Goal: Transaction & Acquisition: Purchase product/service

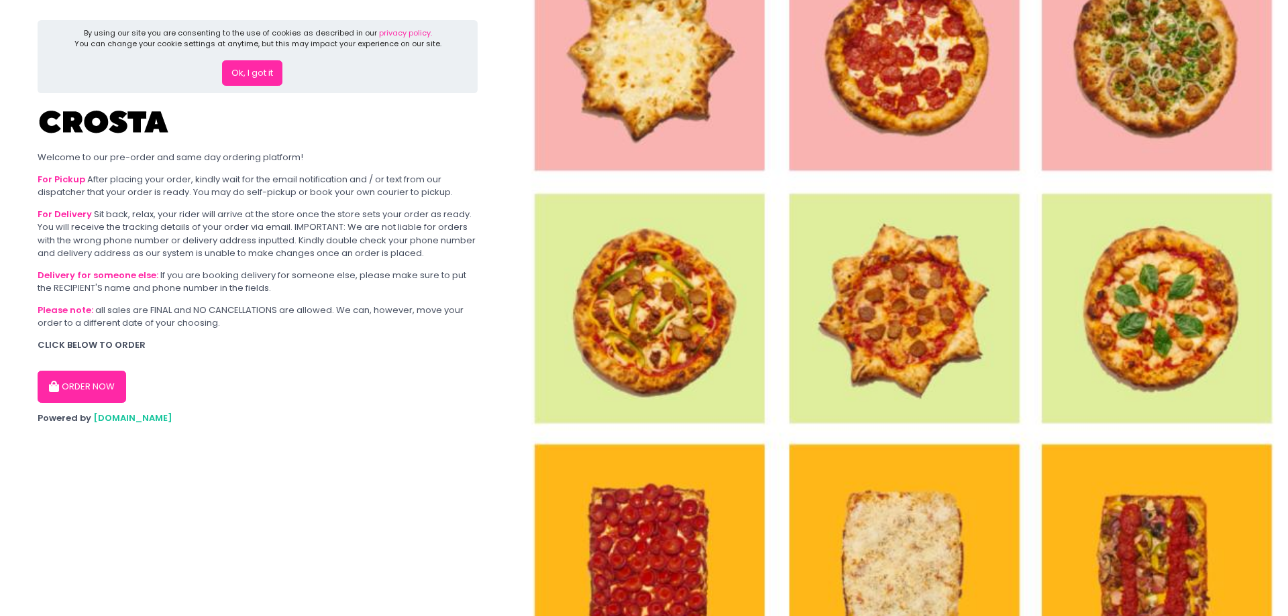
click at [251, 77] on button "Ok, I got it" at bounding box center [252, 72] width 60 height 25
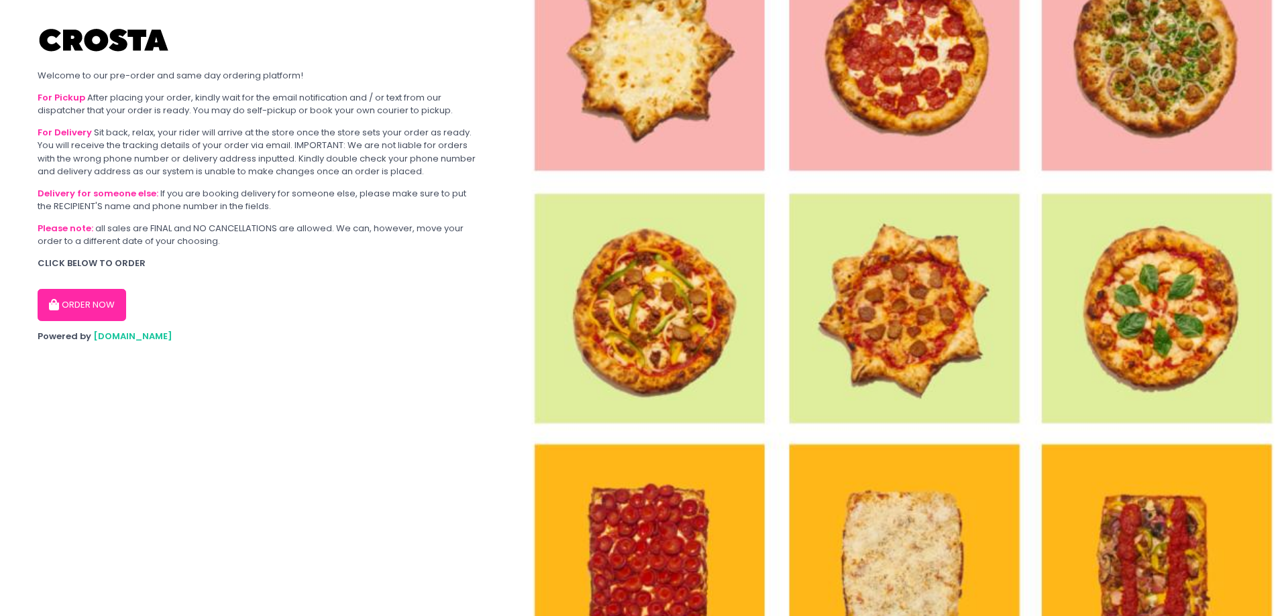
click at [102, 300] on button "ORDER NOW" at bounding box center [82, 305] width 89 height 32
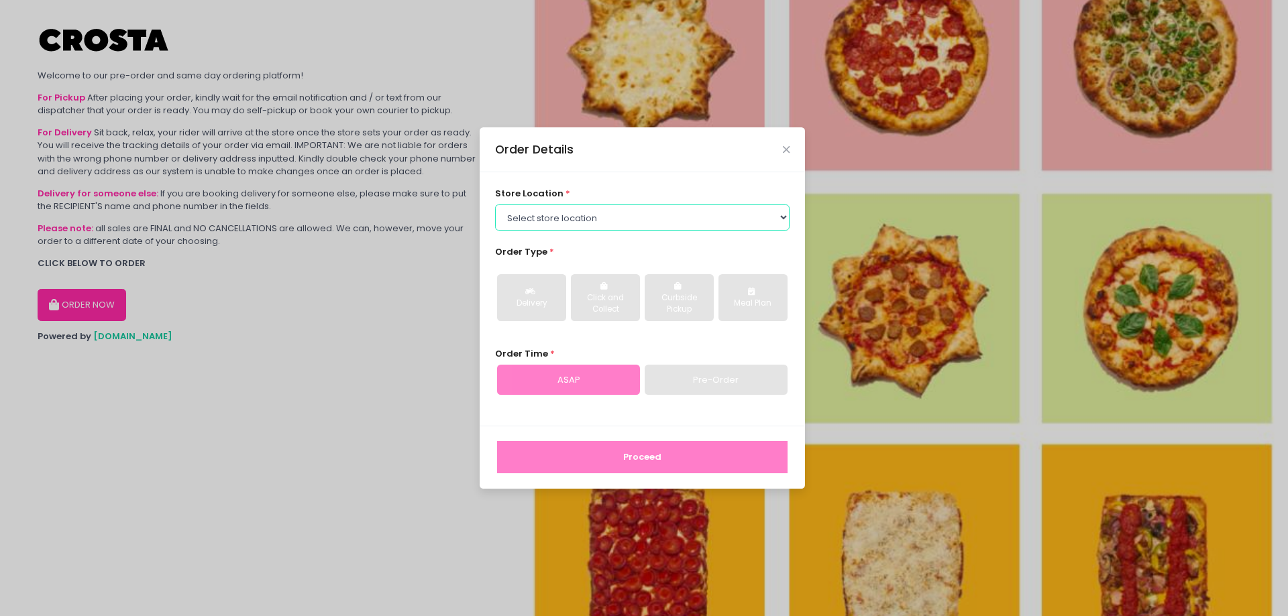
click at [588, 221] on select "Select store location [PERSON_NAME] Pizza - [PERSON_NAME] Pizza - [GEOGRAPHIC_D…" at bounding box center [642, 217] width 295 height 25
select select "5fabb2e53664a8677beaeb89"
click at [495, 205] on select "Select store location [PERSON_NAME] Pizza - [PERSON_NAME] Pizza - [GEOGRAPHIC_D…" at bounding box center [642, 217] width 295 height 25
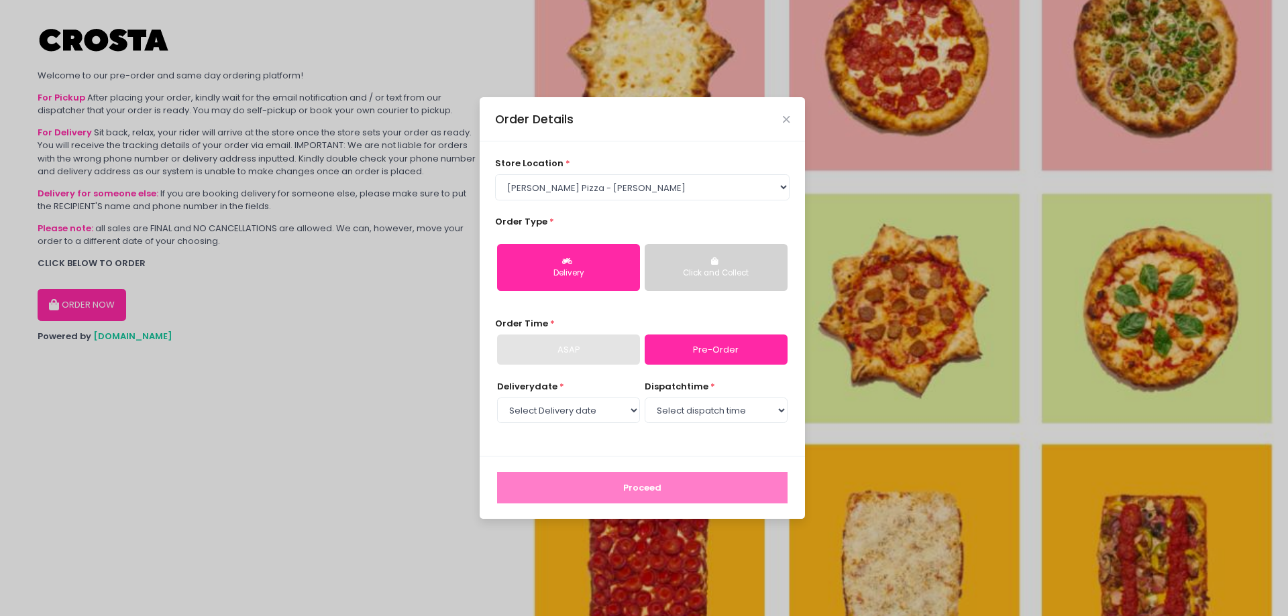
click at [579, 270] on div "Delivery" at bounding box center [568, 274] width 124 height 12
click at [687, 356] on link "Pre-Order" at bounding box center [716, 350] width 143 height 31
click at [732, 409] on select "Select dispatch time" at bounding box center [716, 410] width 143 height 25
click at [645, 398] on select "Select dispatch time" at bounding box center [716, 410] width 143 height 25
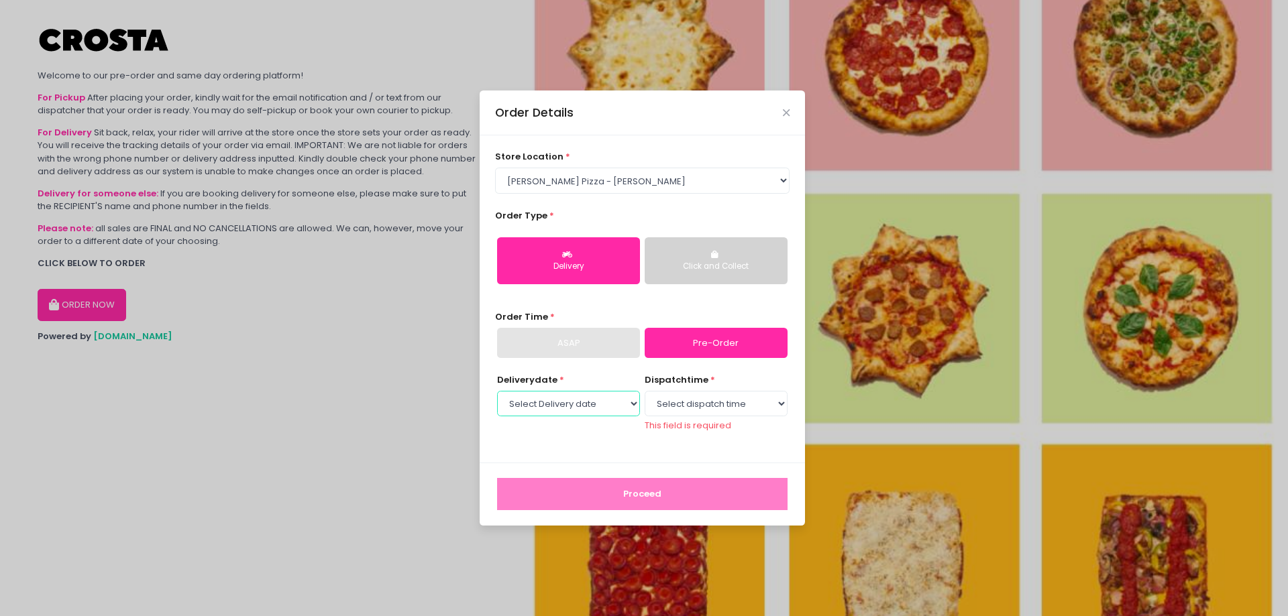
click at [597, 415] on select "Select Delivery date [DATE] [DATE] [DATE] [DATE] [DATE] [DATE]" at bounding box center [568, 403] width 143 height 25
select select "[DATE]"
click at [497, 397] on select "Select Delivery date [DATE] [DATE] [DATE] [DATE] [DATE] [DATE]" at bounding box center [568, 403] width 143 height 25
click at [692, 402] on select "Select dispatch time 12:00 PM - 12:30 PM 12:30 PM - 01:00 PM 01:00 PM - 01:30 P…" at bounding box center [716, 403] width 143 height 25
select select "12:00"
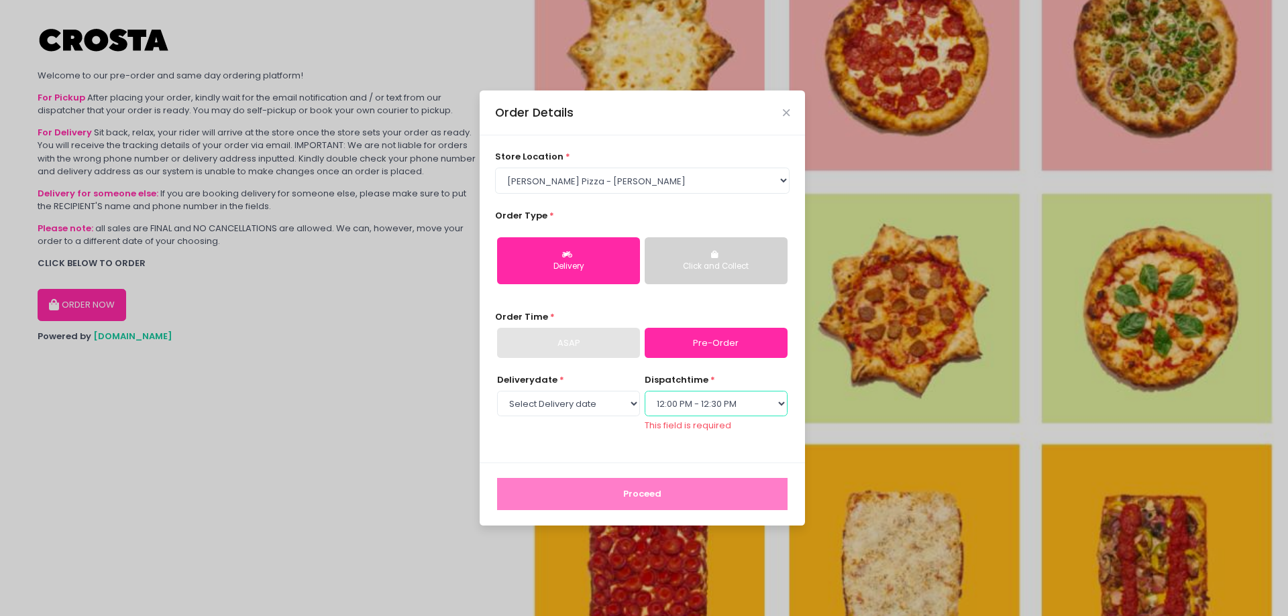
click at [645, 397] on select "Select dispatch time 12:00 PM - 12:30 PM 12:30 PM - 01:00 PM 01:00 PM - 01:30 P…" at bounding box center [716, 403] width 143 height 25
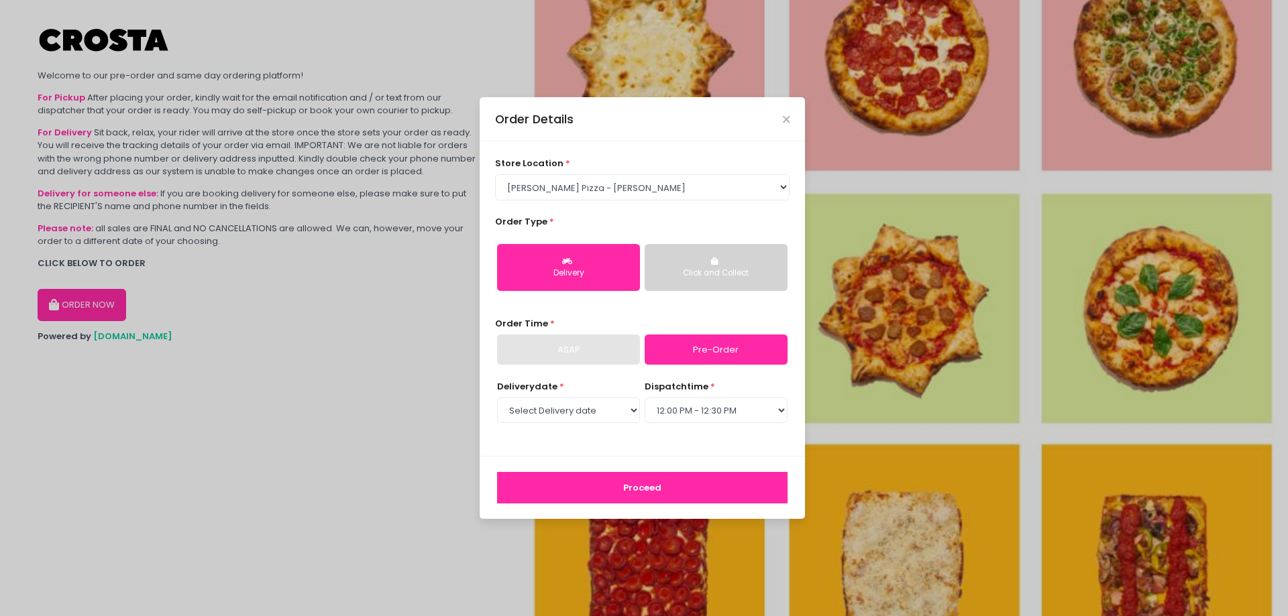
click at [663, 480] on button "Proceed" at bounding box center [642, 488] width 290 height 32
